Goal: Understand site structure

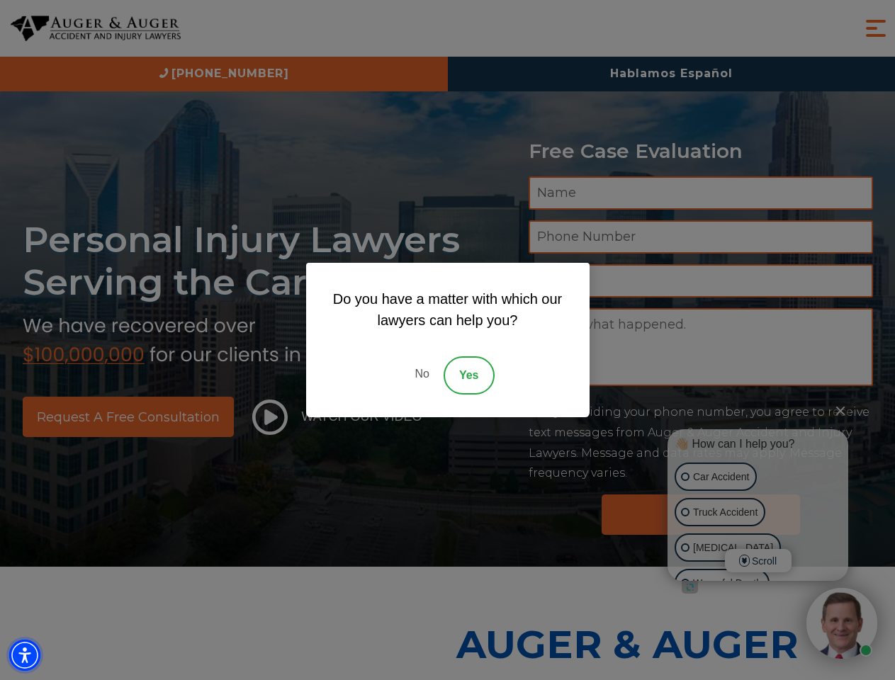
click at [25, 656] on img "Accessibility Menu" at bounding box center [24, 655] width 31 height 31
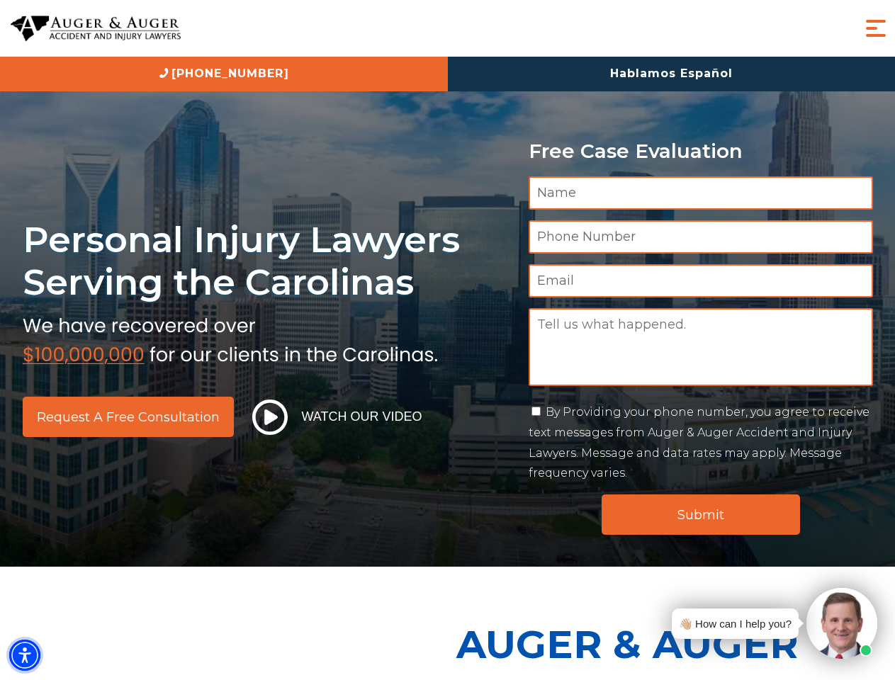
click at [25, 656] on img "Accessibility Menu" at bounding box center [24, 655] width 31 height 31
